Goal: Information Seeking & Learning: Learn about a topic

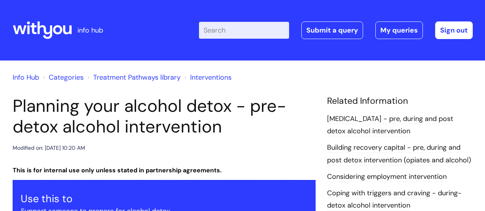
scroll to position [998, 0]
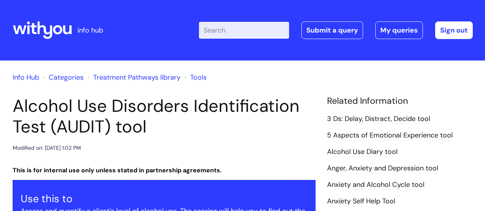
scroll to position [206, 0]
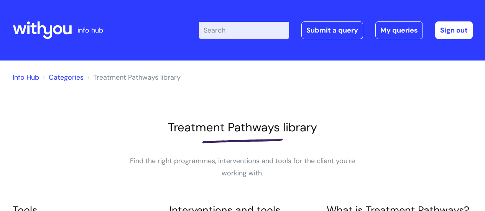
scroll to position [171, 0]
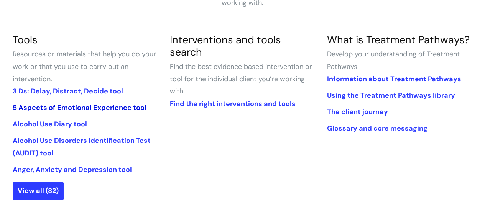
click at [71, 107] on link "5 Aspects of Emotional Experience tool" at bounding box center [80, 107] width 134 height 9
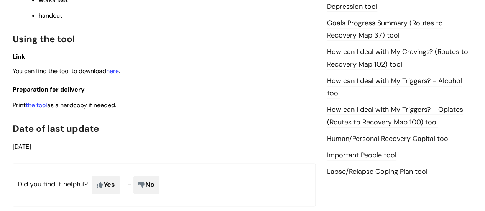
scroll to position [525, 0]
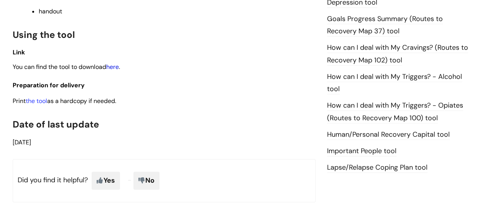
click at [115, 69] on link "here" at bounding box center [112, 67] width 13 height 8
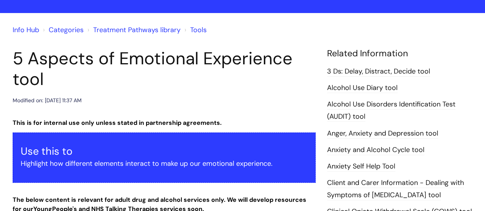
scroll to position [0, 0]
